Goal: Find contact information: Find contact information

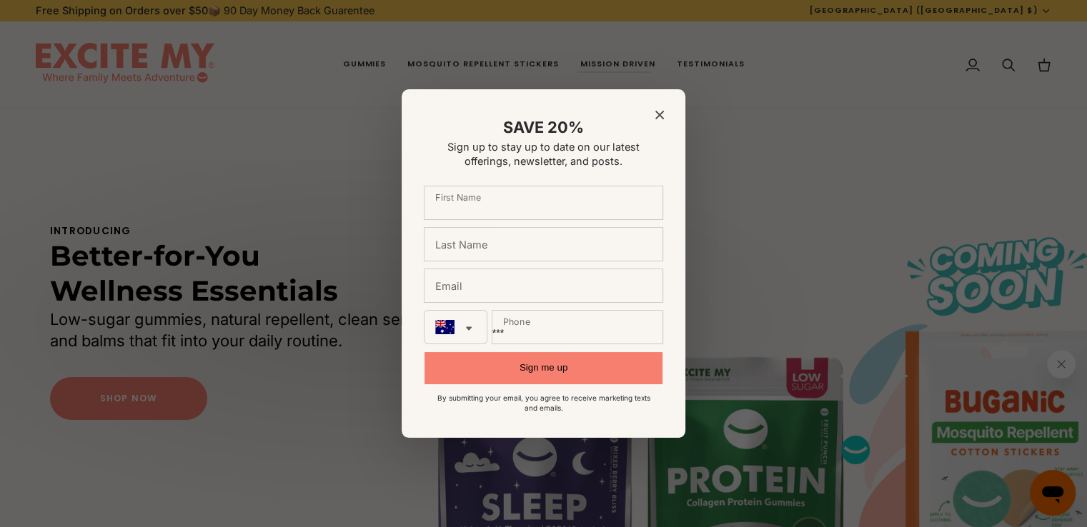
click at [657, 111] on icon "Close modal" at bounding box center [659, 115] width 9 height 9
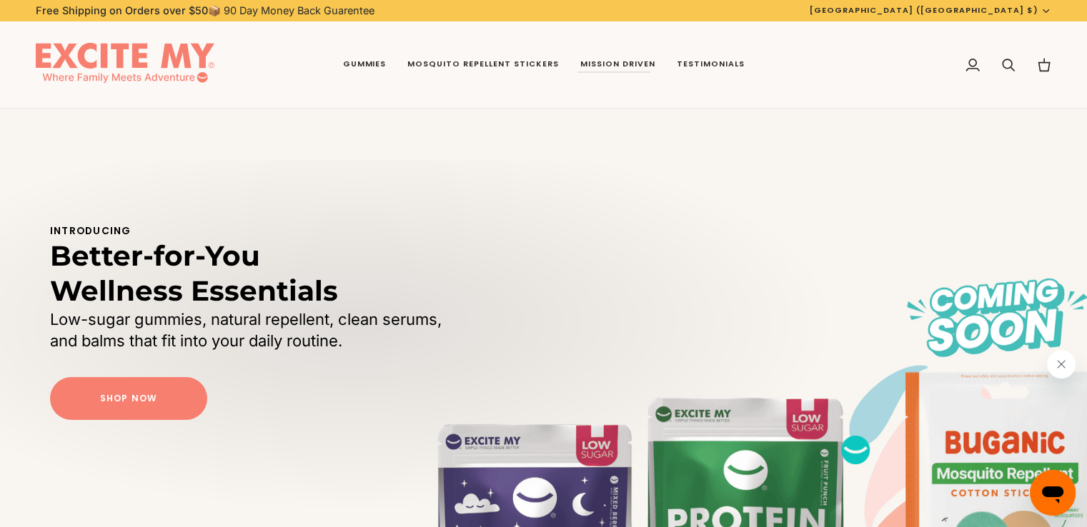
scroll to position [2876, 0]
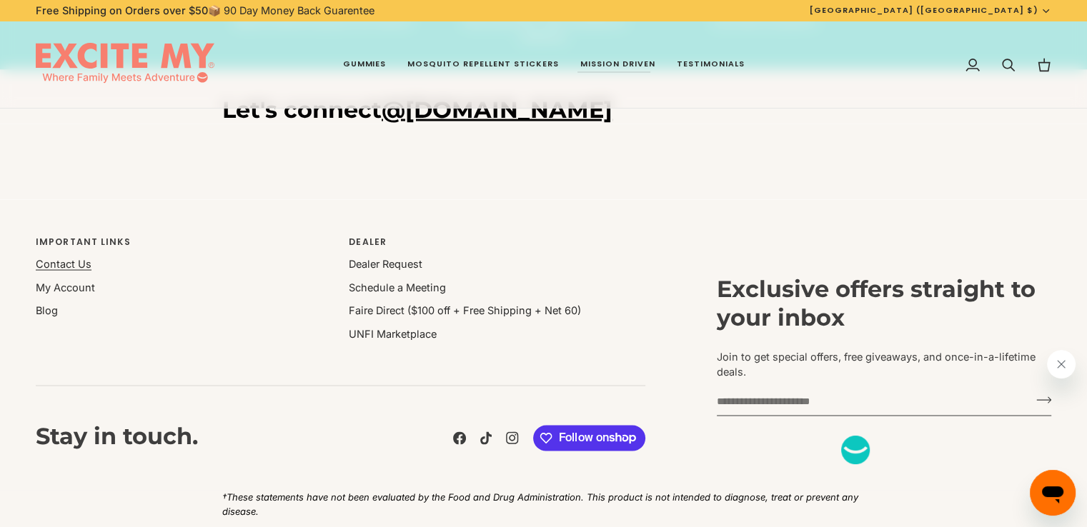
click at [73, 263] on link "Contact Us" at bounding box center [64, 264] width 56 height 12
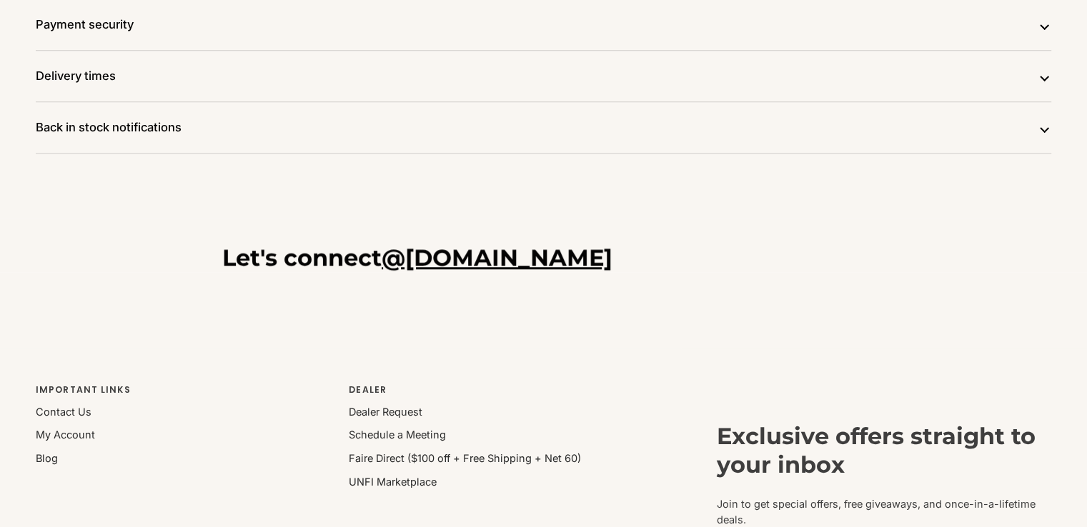
scroll to position [929, 0]
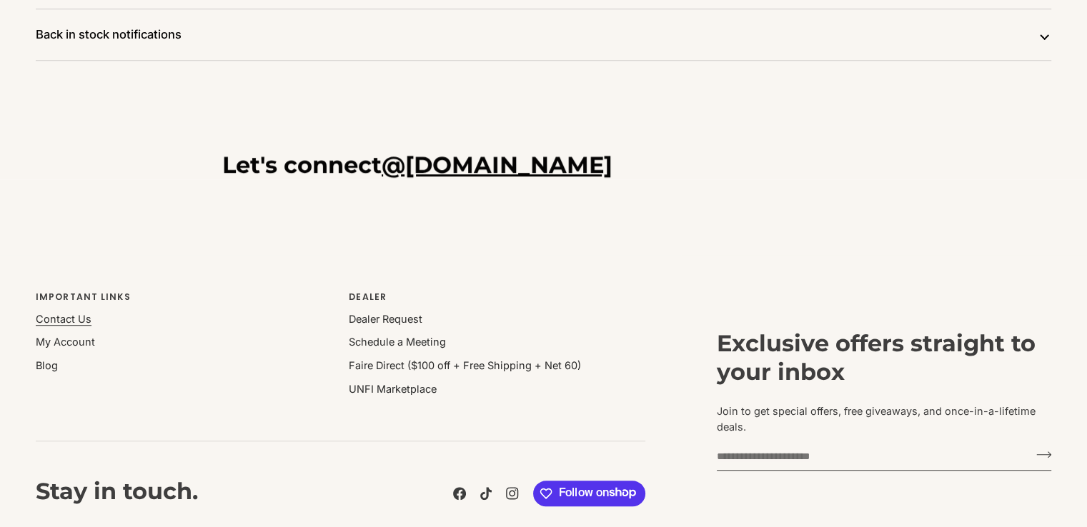
click at [71, 313] on link "Contact Us" at bounding box center [64, 319] width 56 height 12
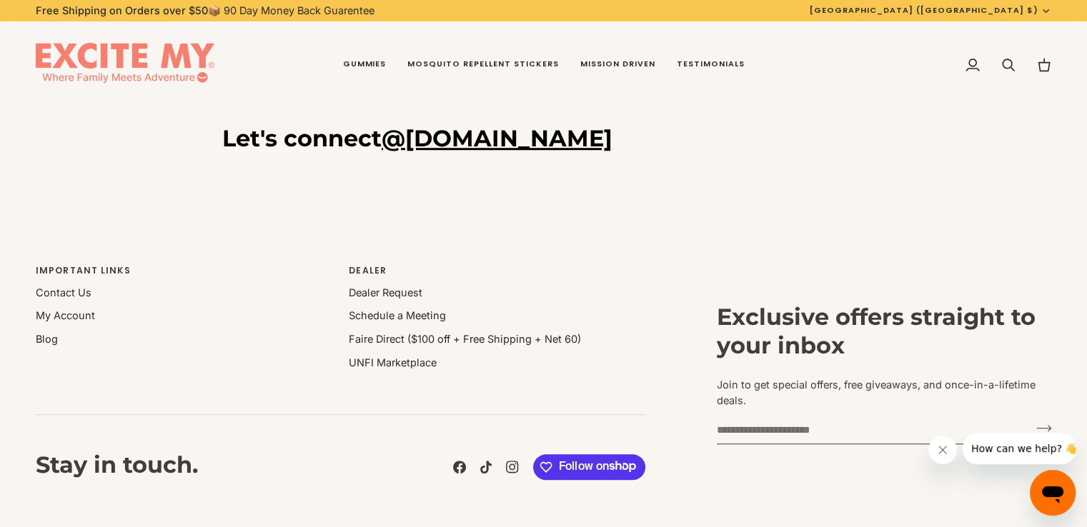
scroll to position [1066, 0]
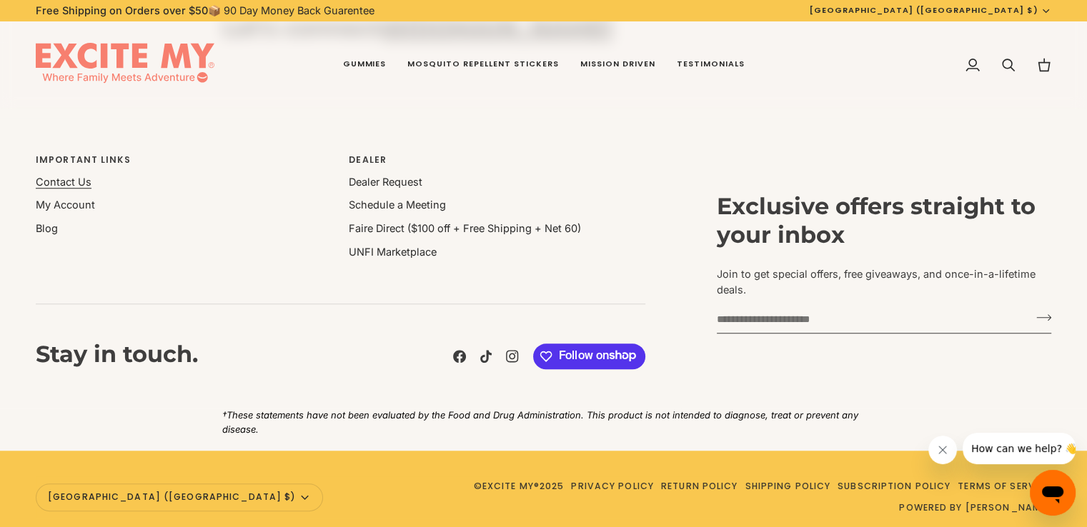
click at [69, 176] on link "Contact Us" at bounding box center [64, 182] width 56 height 12
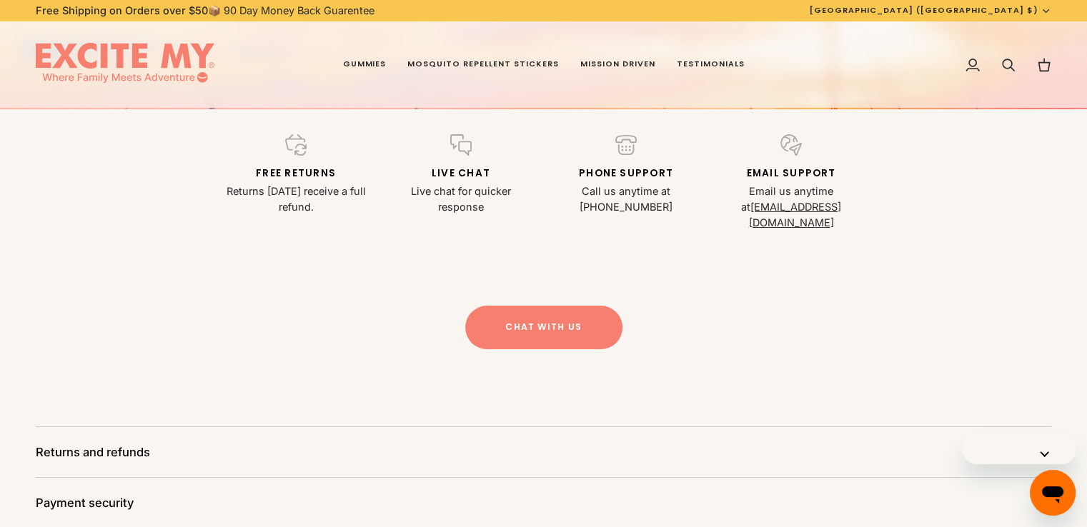
scroll to position [357, 0]
